Goal: Information Seeking & Learning: Learn about a topic

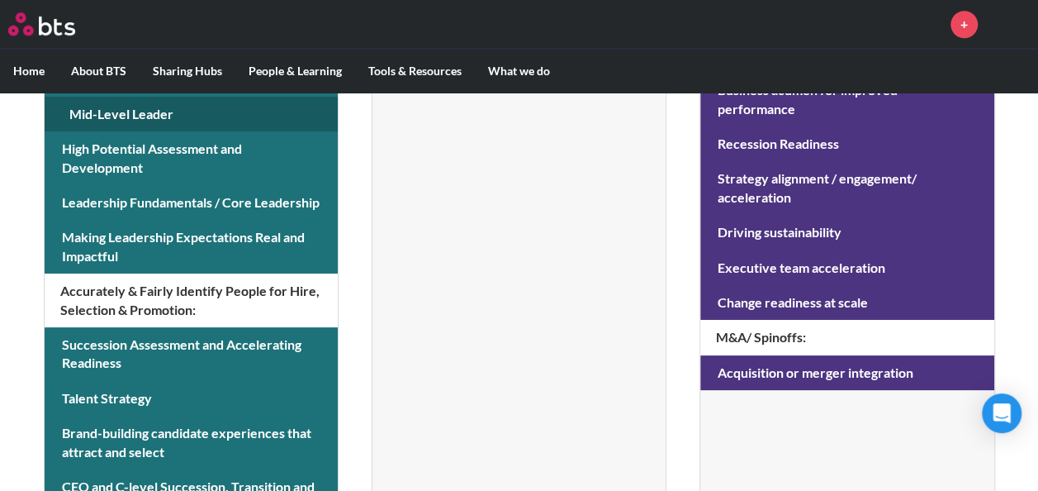
scroll to position [922, 0]
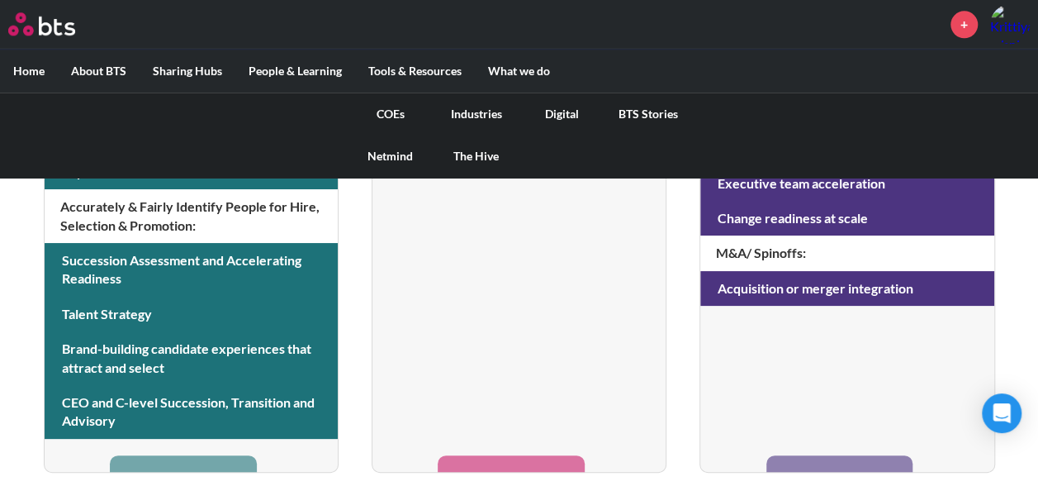
click at [515, 74] on label "What we do" at bounding box center [519, 71] width 88 height 43
click at [0, 0] on input "What we do" at bounding box center [0, 0] width 0 height 0
click at [403, 123] on link "COEs" at bounding box center [391, 114] width 86 height 43
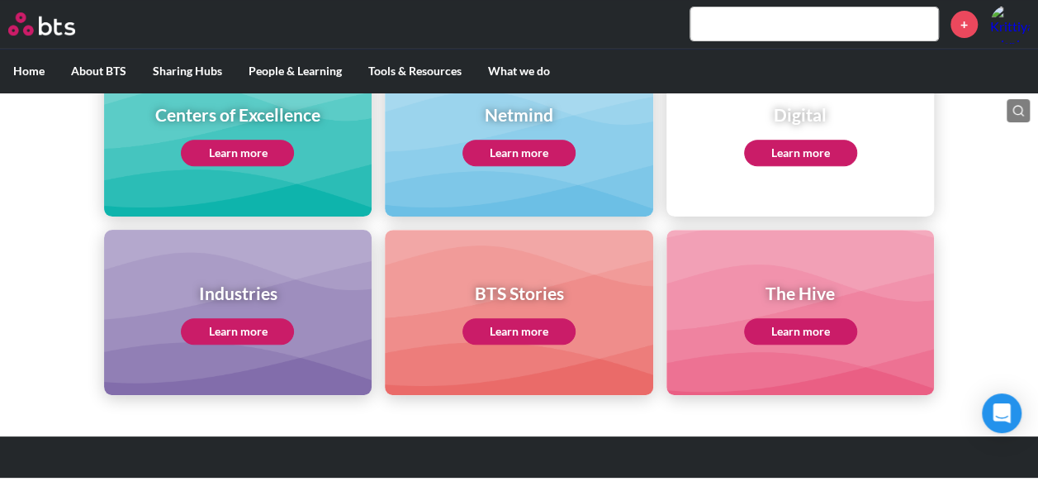
scroll to position [271, 0]
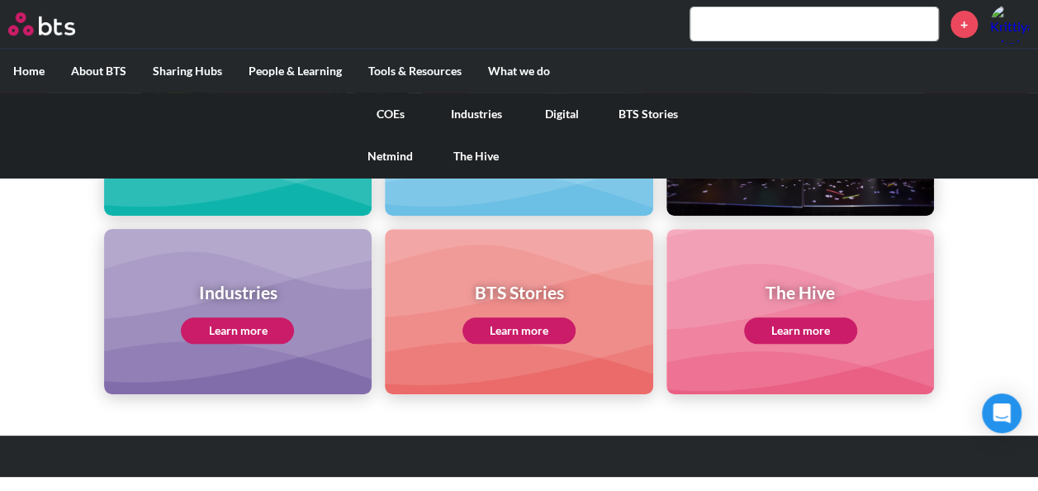
click at [392, 114] on link "COEs" at bounding box center [391, 114] width 86 height 43
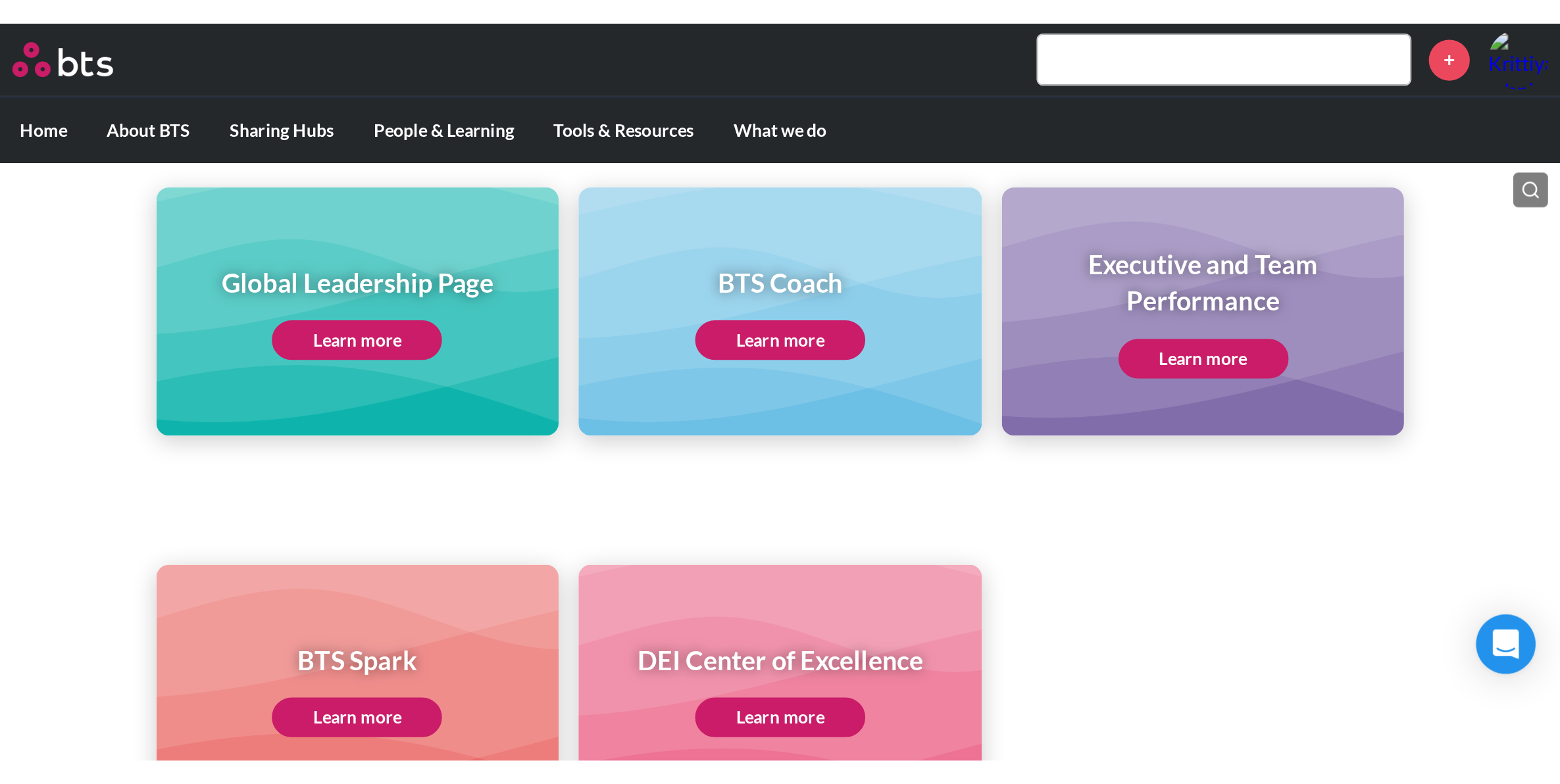
scroll to position [197, 0]
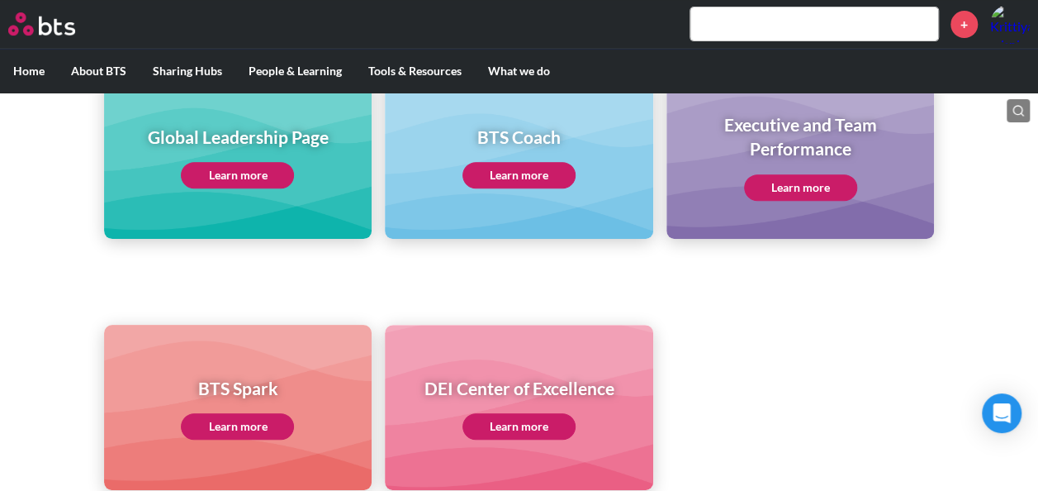
click at [254, 167] on link "Learn more" at bounding box center [237, 175] width 113 height 26
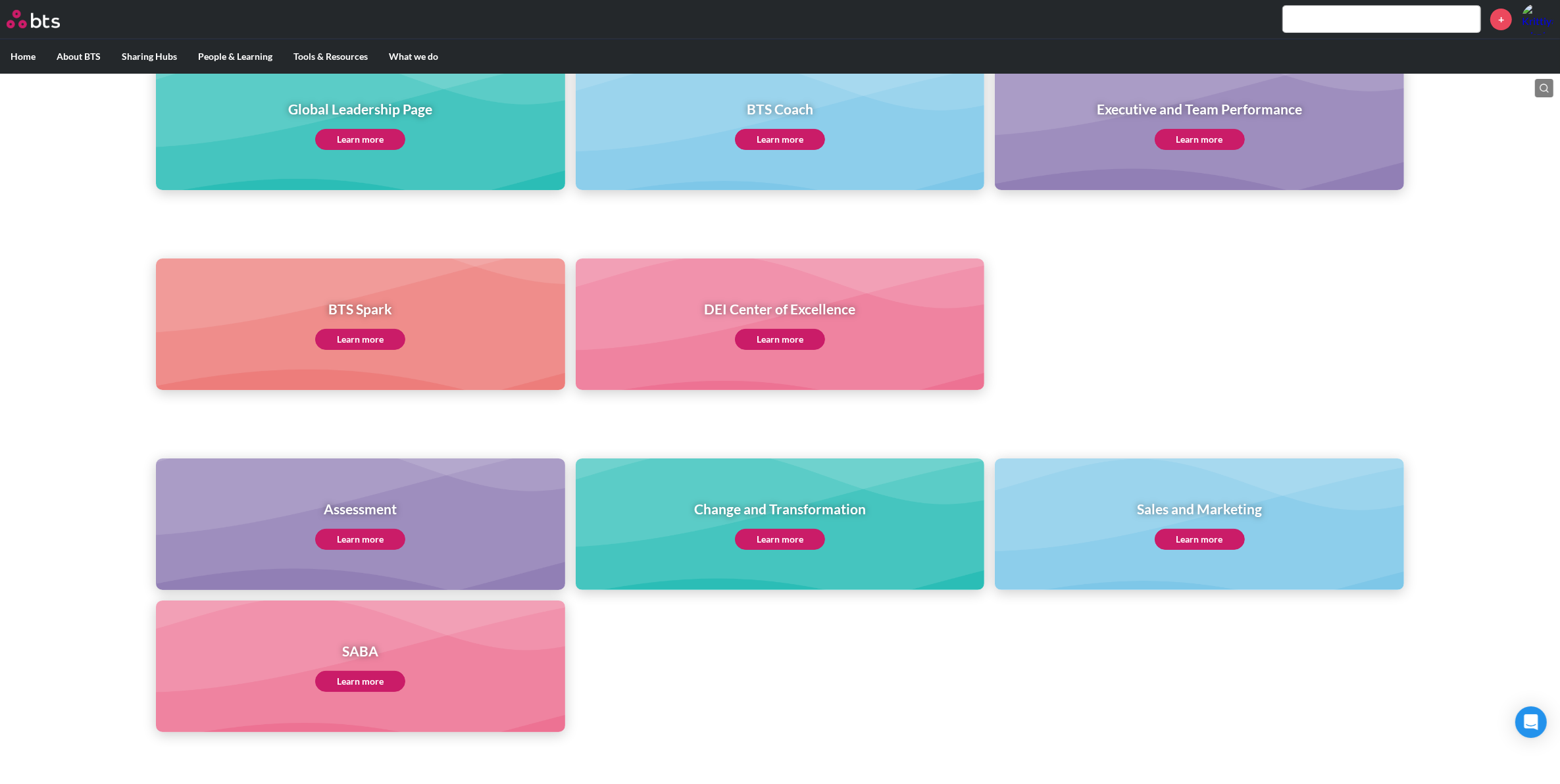
scroll to position [0, 0]
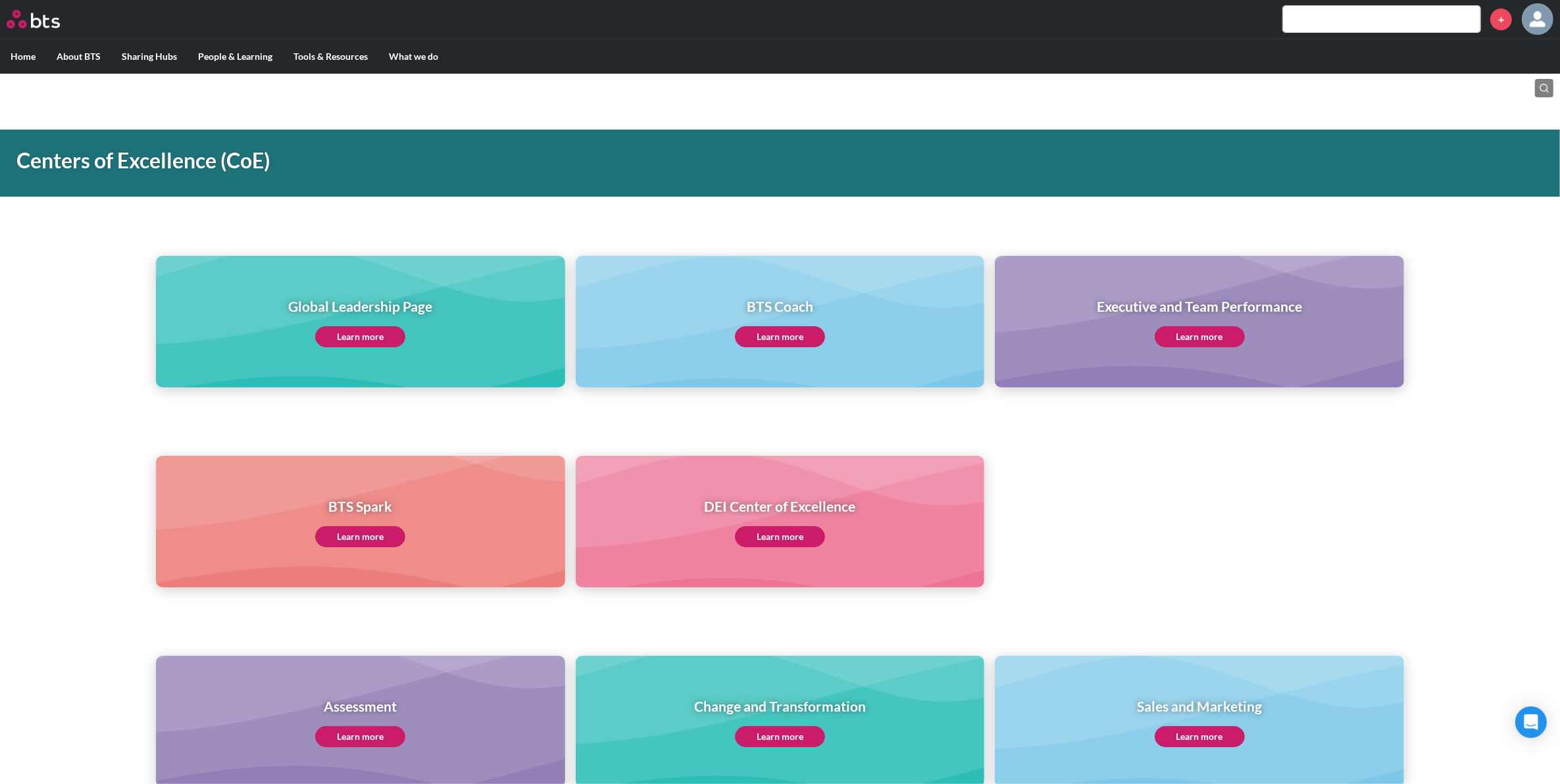
click at [836, 21] on input "text" at bounding box center [1382, 18] width 197 height 26
type input "multiplier"
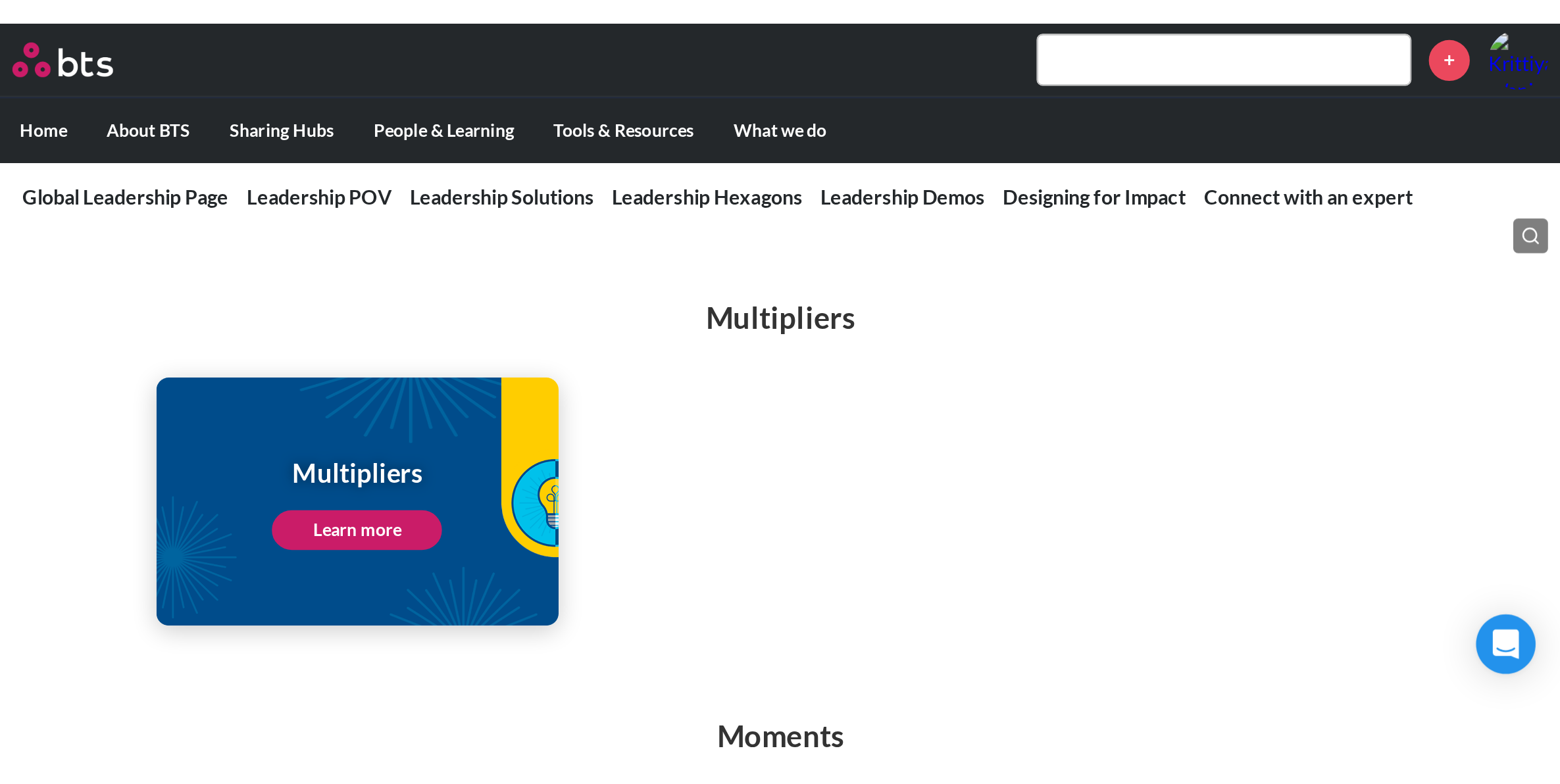
scroll to position [1710, 0]
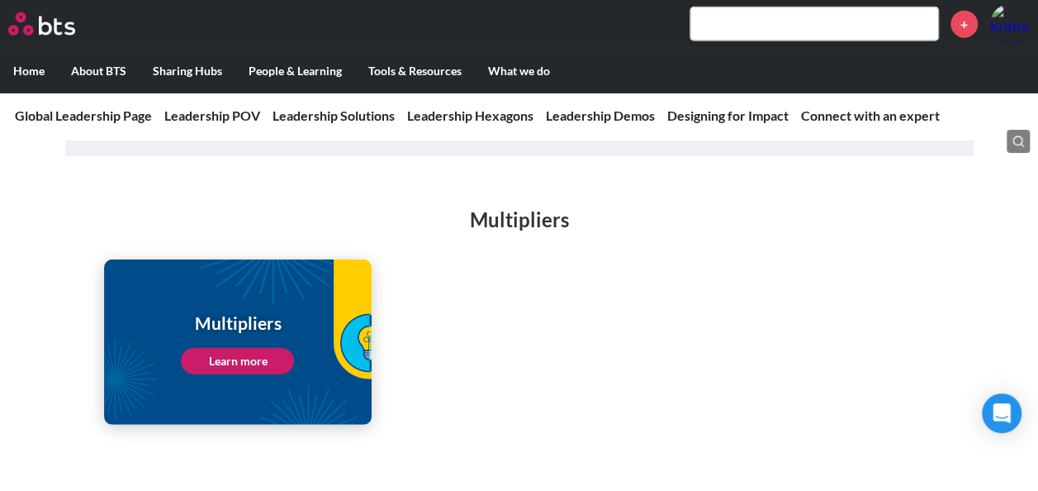
click at [220, 348] on link "Learn more" at bounding box center [237, 361] width 113 height 26
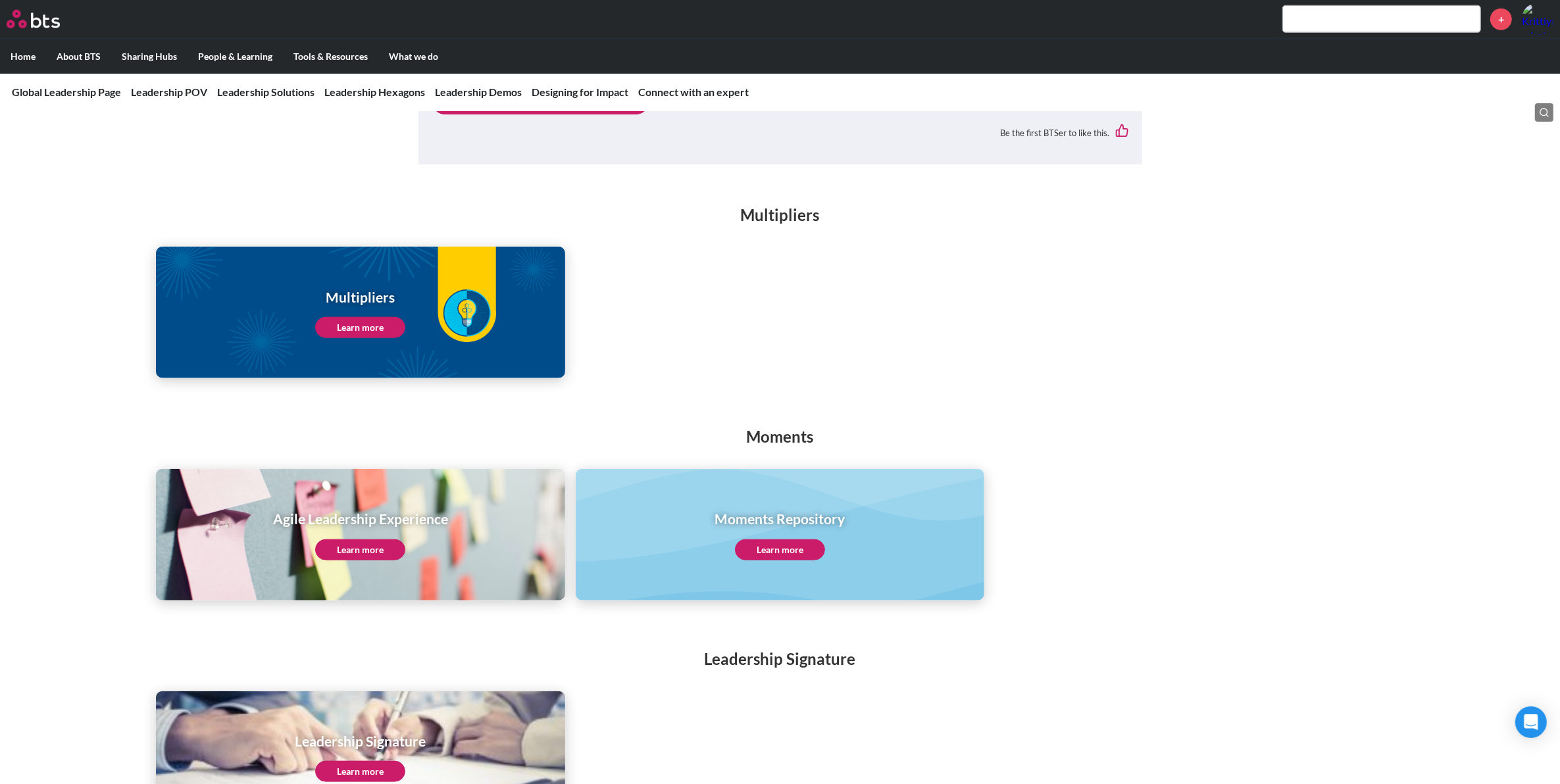
scroll to position [1644, 0]
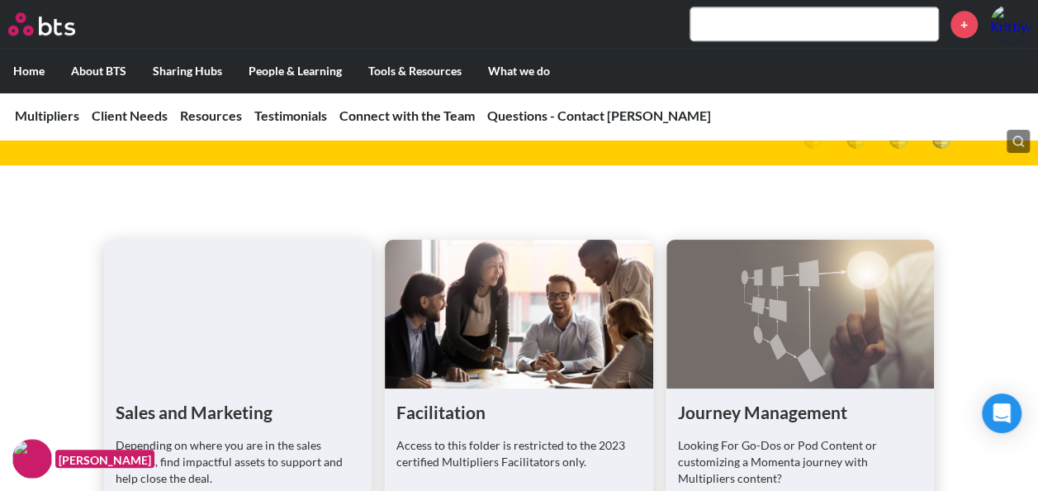
scroll to position [4378, 0]
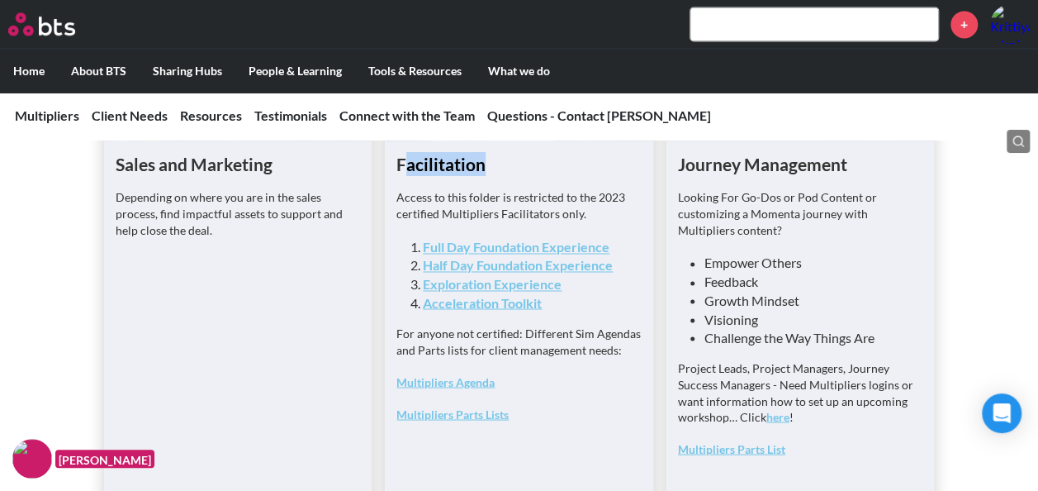
drag, startPoint x: 401, startPoint y: 255, endPoint x: 501, endPoint y: 256, distance: 100.0
click at [501, 176] on h1 "Facilitation" at bounding box center [518, 164] width 245 height 24
click at [486, 176] on h1 "Facilitation" at bounding box center [518, 164] width 245 height 24
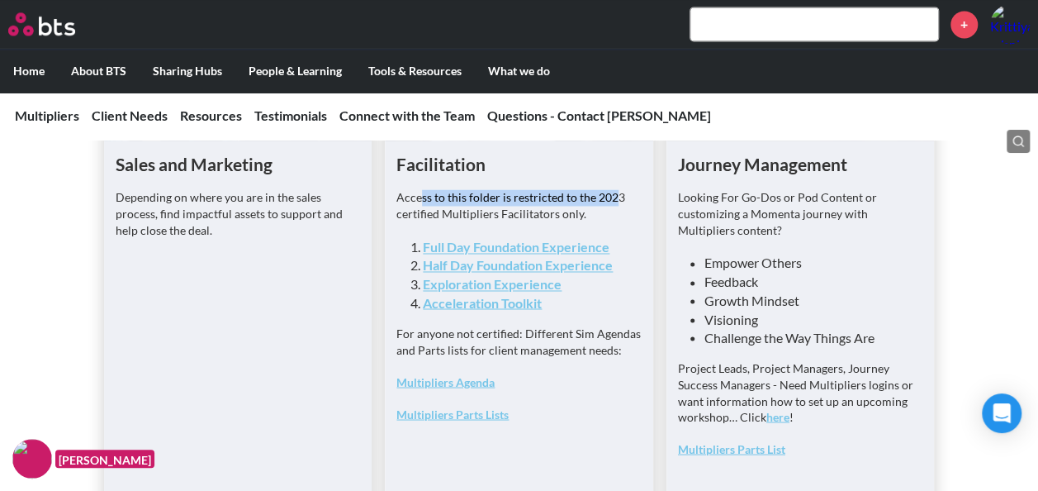
drag, startPoint x: 419, startPoint y: 291, endPoint x: 613, endPoint y: 287, distance: 194.1
click at [613, 221] on p "Access to this folder is restricted to the 2023 certified Multipliers Facilitat…" at bounding box center [518, 205] width 245 height 32
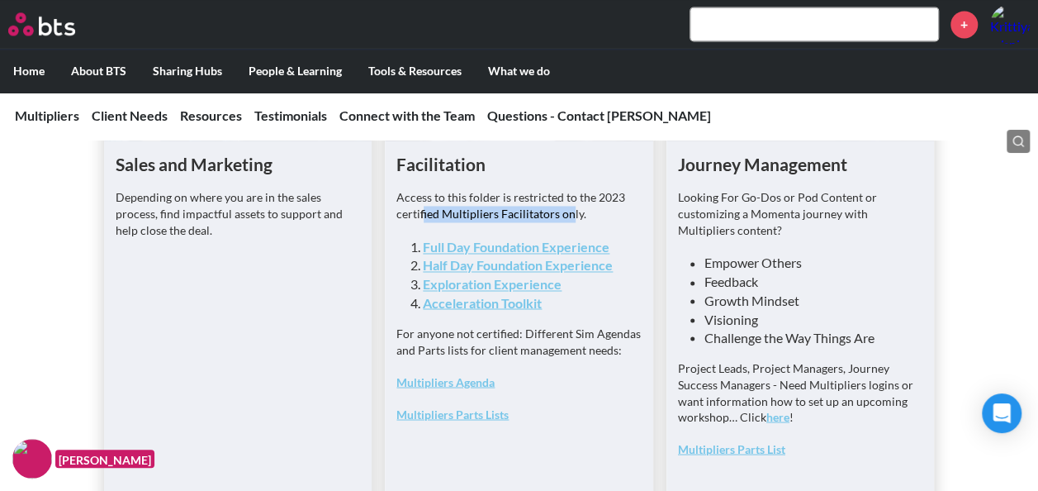
drag, startPoint x: 423, startPoint y: 306, endPoint x: 568, endPoint y: 299, distance: 145.5
click at [568, 221] on p "Access to this folder is restricted to the 2023 certified Multipliers Facilitat…" at bounding box center [518, 205] width 245 height 32
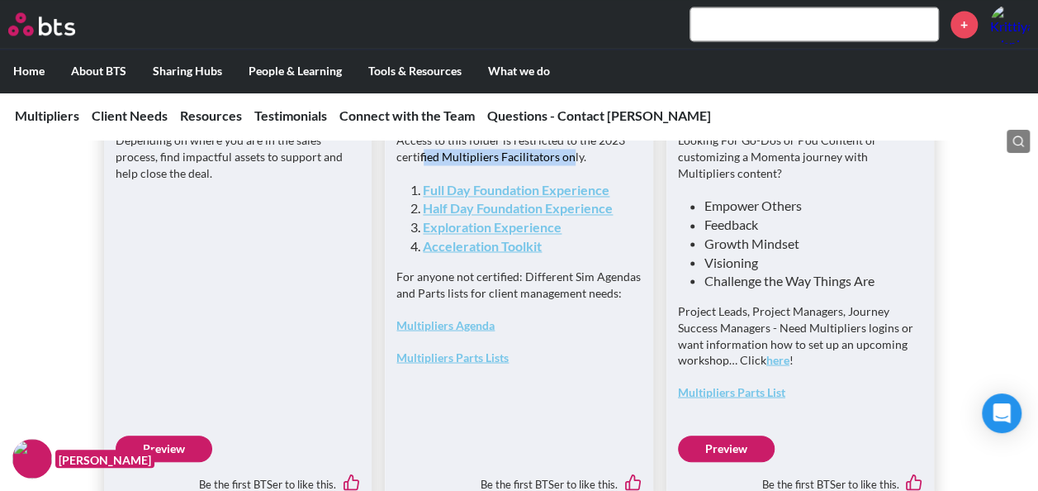
scroll to position [4461, 0]
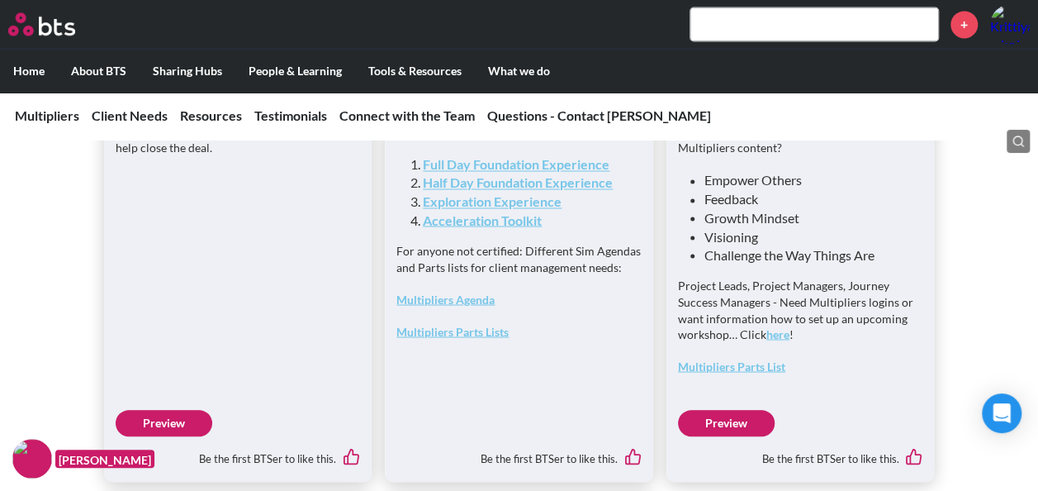
click at [599, 139] on p "Access to this folder is restricted to the 2023 certified Multipliers Facilitat…" at bounding box center [518, 123] width 245 height 32
click at [553, 190] on link "Half Day Foundation Experience" at bounding box center [518, 182] width 190 height 16
click at [501, 172] on link "Full Day Foundation Experience" at bounding box center [516, 164] width 187 height 16
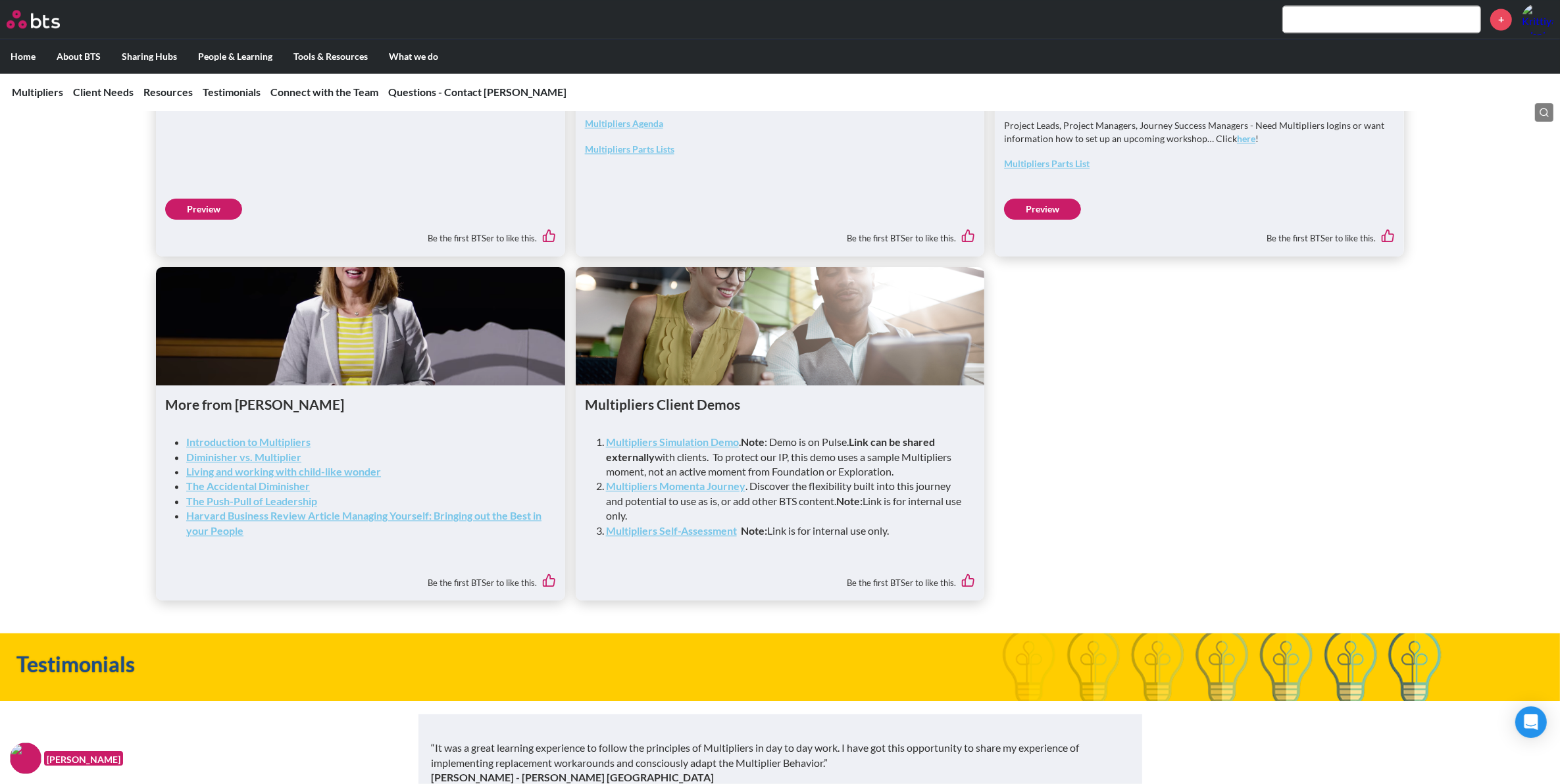
scroll to position [3709, 0]
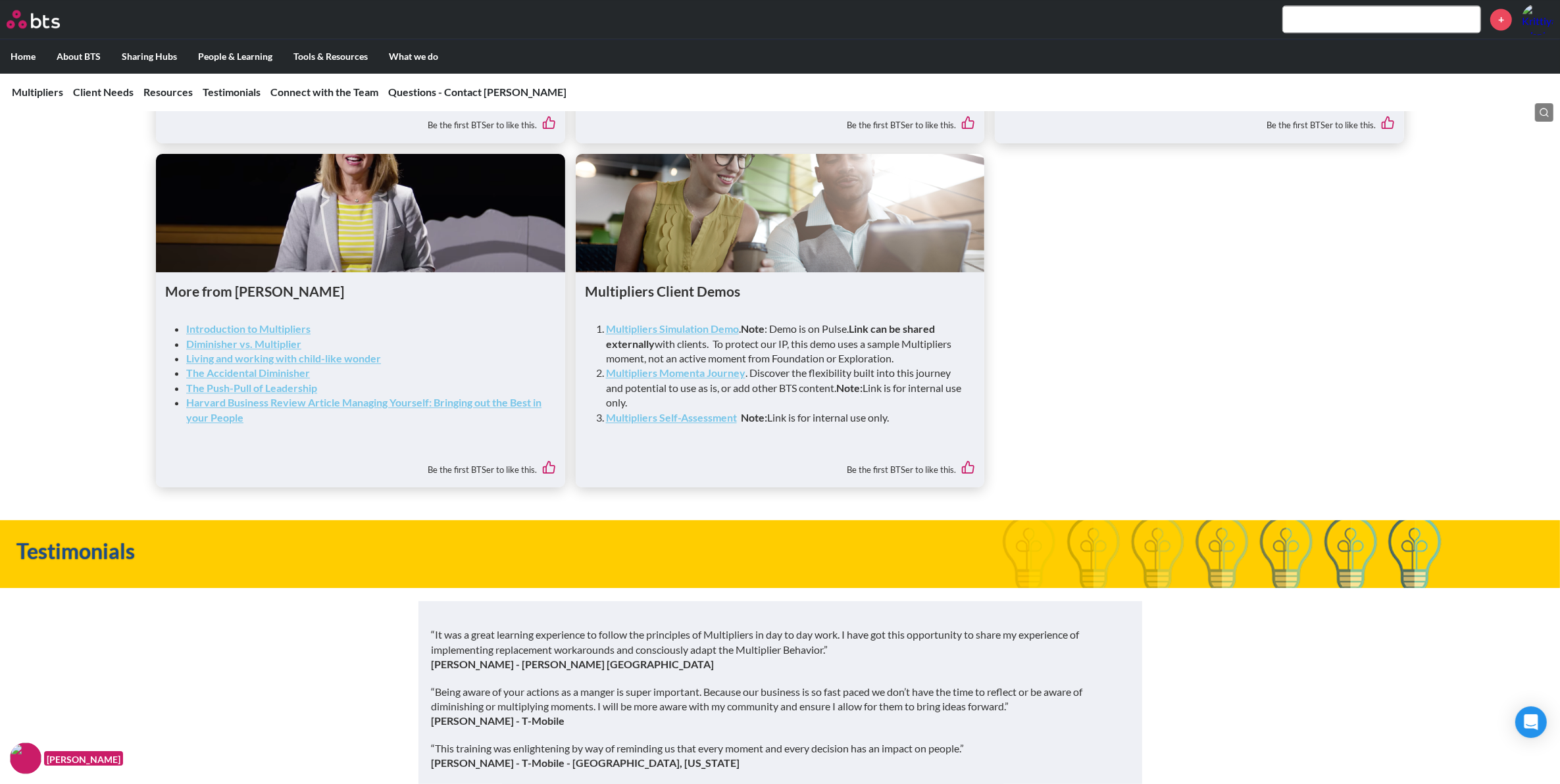
click at [706, 334] on strong "Multipliers Simulation Demo" at bounding box center [672, 329] width 133 height 13
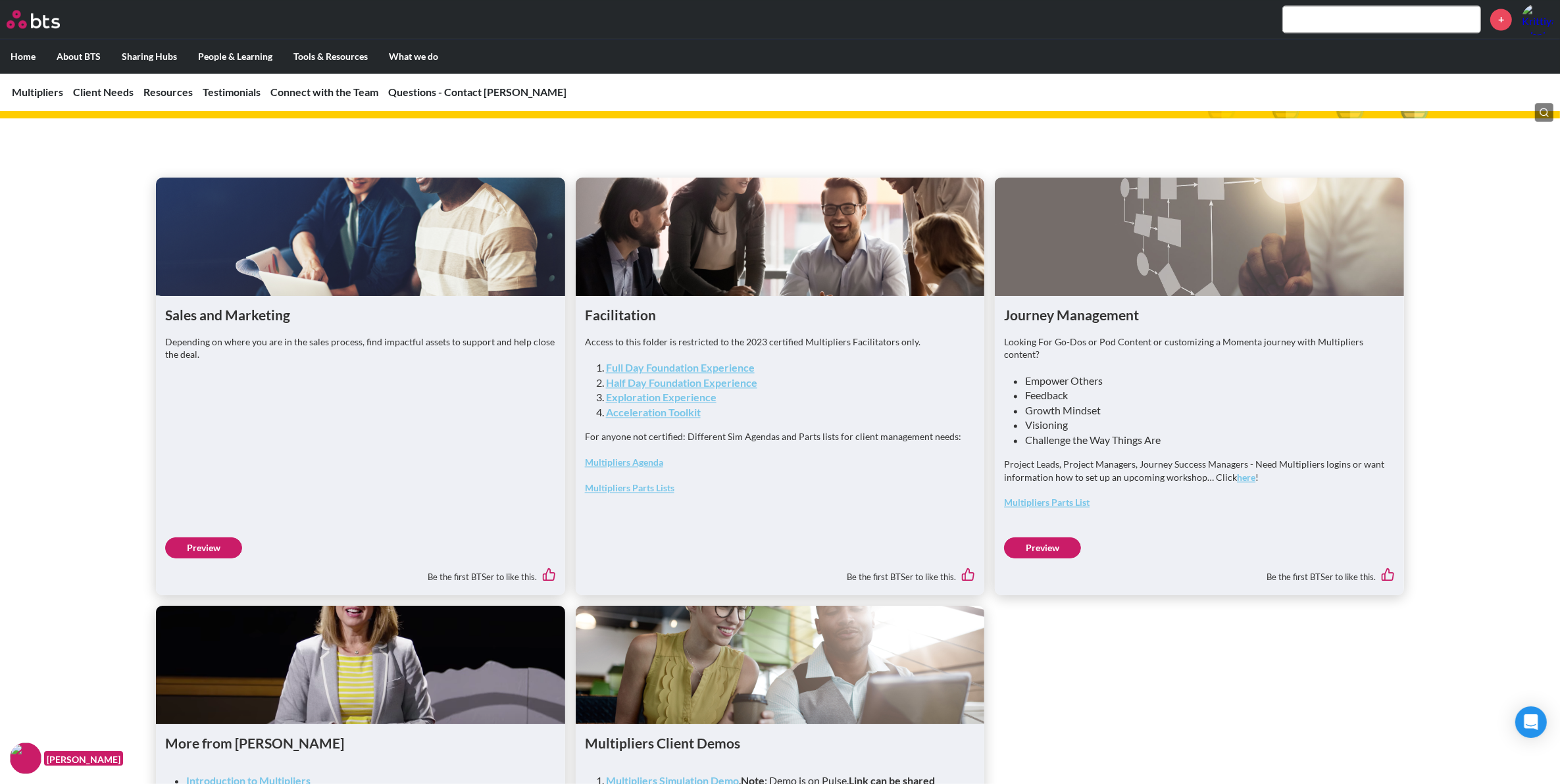
scroll to position [3287, 0]
